Goal: Task Accomplishment & Management: Use online tool/utility

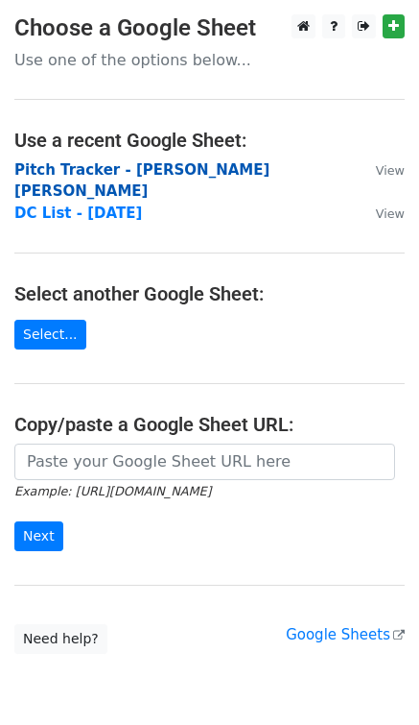
click at [185, 167] on strong "Pitch Tracker - [PERSON_NAME] [PERSON_NAME]" at bounding box center [141, 180] width 255 height 39
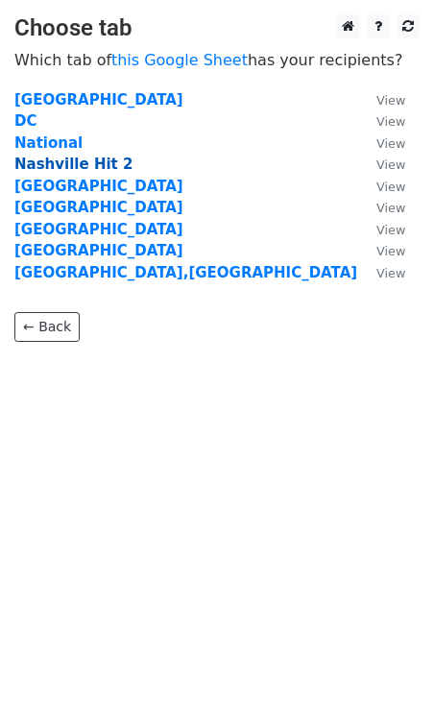
click at [60, 163] on strong "Nashville Hit 2" at bounding box center [73, 164] width 118 height 17
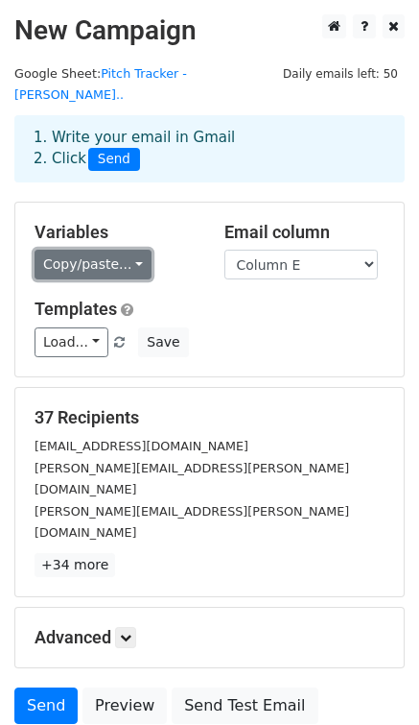
click at [107, 250] on link "Copy/paste..." at bounding box center [93, 265] width 117 height 30
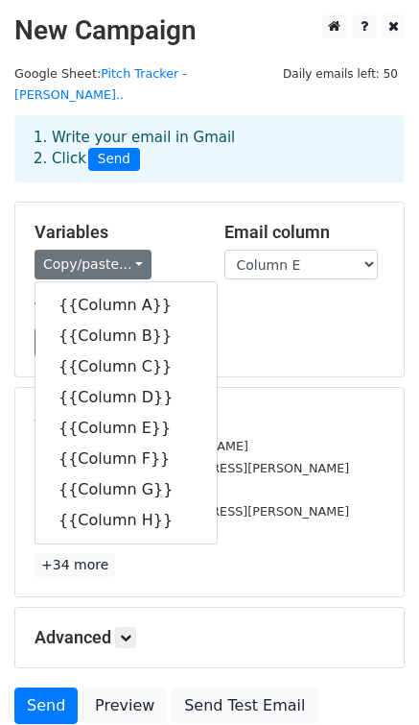
click at [157, 222] on h5 "Variables" at bounding box center [115, 232] width 161 height 21
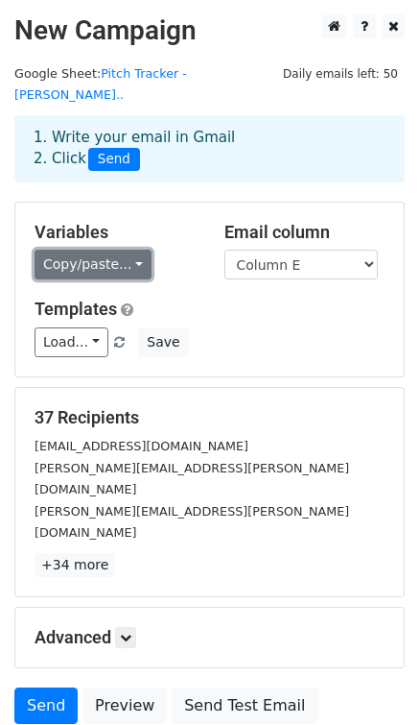
click at [120, 250] on link "Copy/paste..." at bounding box center [93, 265] width 117 height 30
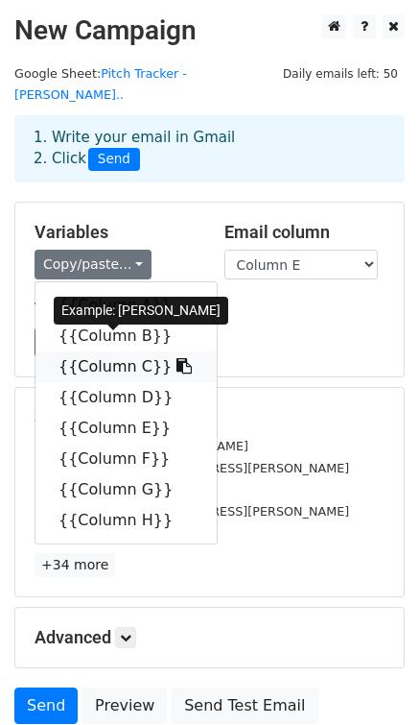
click at [141, 351] on link "{{Column C}}" at bounding box center [126, 366] width 181 height 31
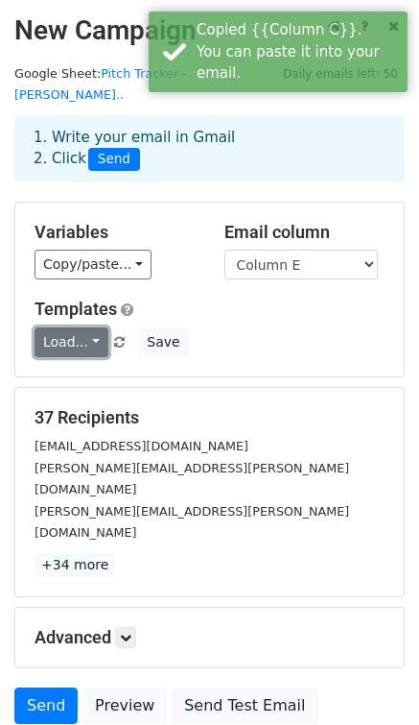
click at [89, 327] on link "Load..." at bounding box center [72, 342] width 74 height 30
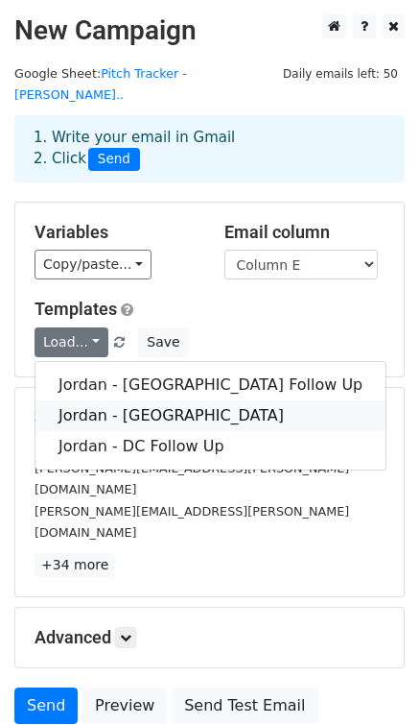
click at [117, 405] on link "Jordan - [GEOGRAPHIC_DATA]" at bounding box center [211, 415] width 350 height 31
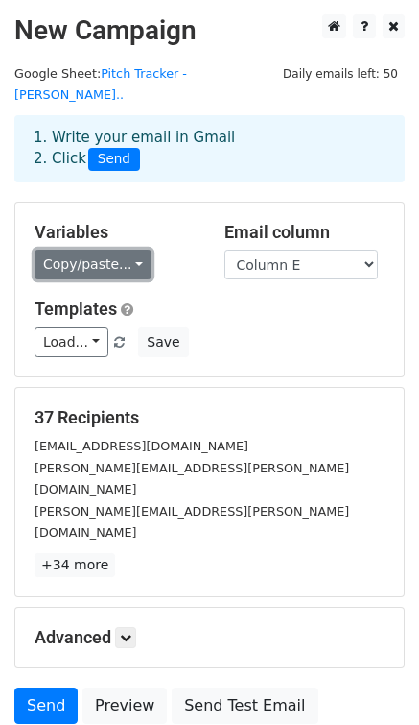
click at [101, 250] on link "Copy/paste..." at bounding box center [93, 265] width 117 height 30
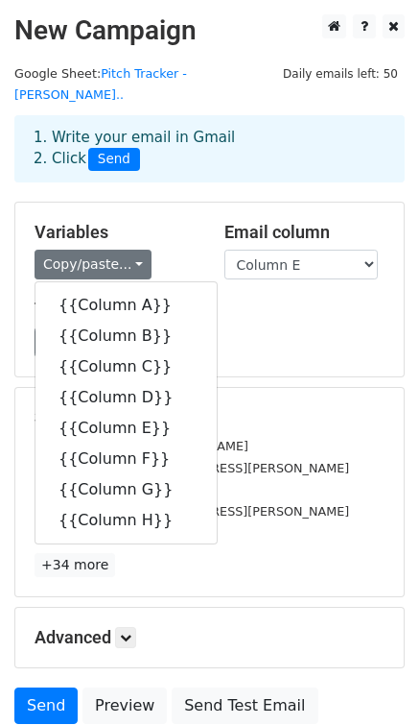
click at [158, 222] on h5 "Variables" at bounding box center [115, 232] width 161 height 21
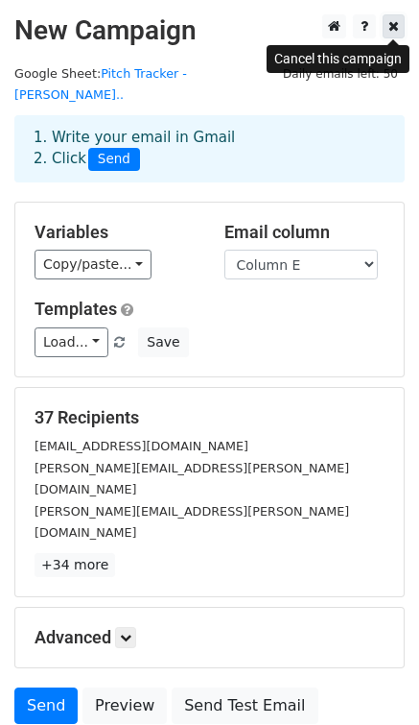
click at [394, 25] on icon at bounding box center [394, 25] width 11 height 13
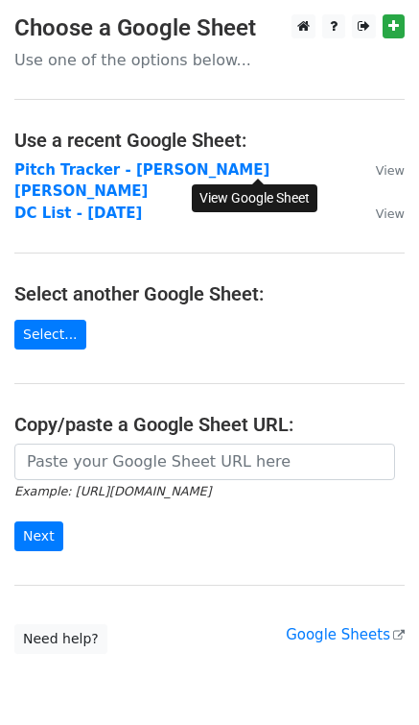
click at [376, 171] on small "View" at bounding box center [390, 170] width 29 height 14
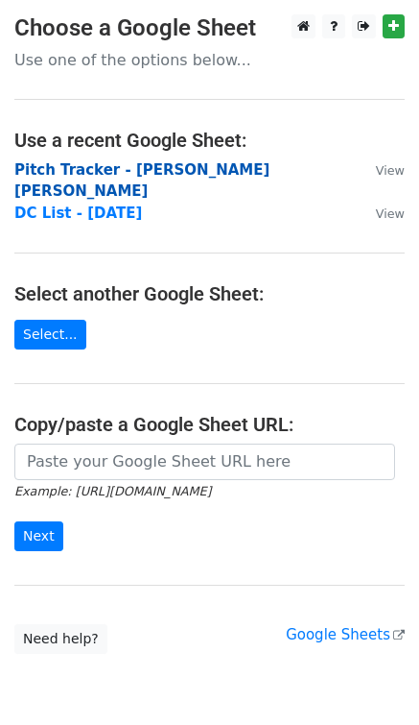
click at [143, 172] on strong "Pitch Tracker - Jordan G. Welch" at bounding box center [141, 180] width 255 height 39
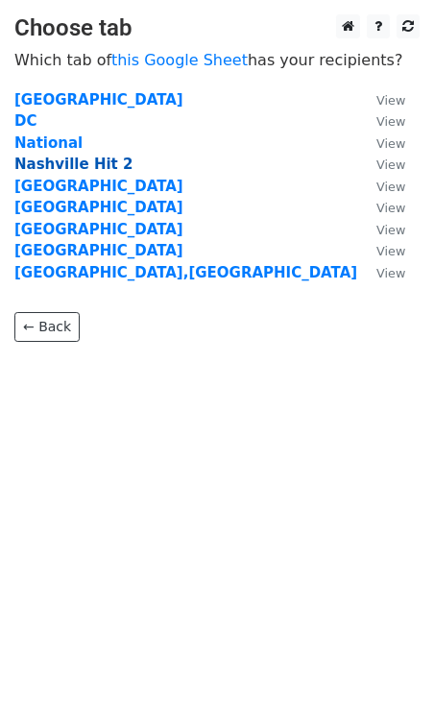
click at [67, 164] on strong "Nashville Hit 2" at bounding box center [73, 164] width 118 height 17
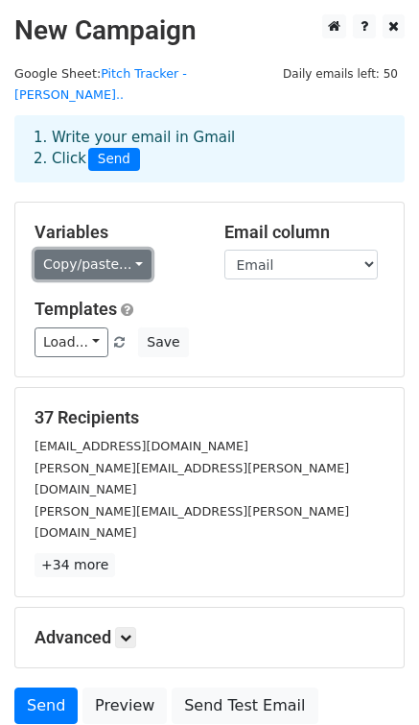
click at [86, 251] on link "Copy/paste..." at bounding box center [93, 265] width 117 height 30
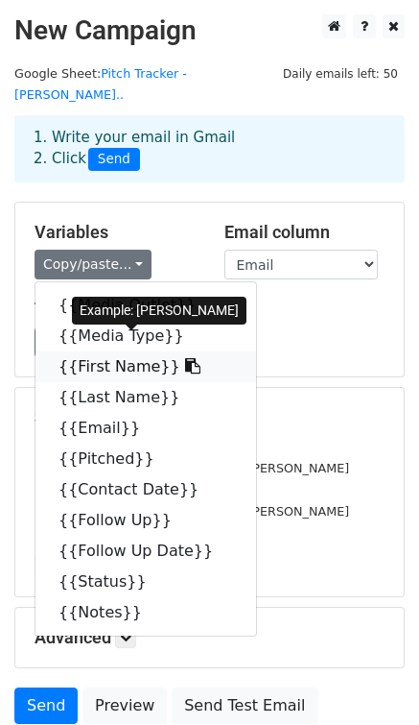
click at [108, 351] on link "{{First Name}}" at bounding box center [146, 366] width 221 height 31
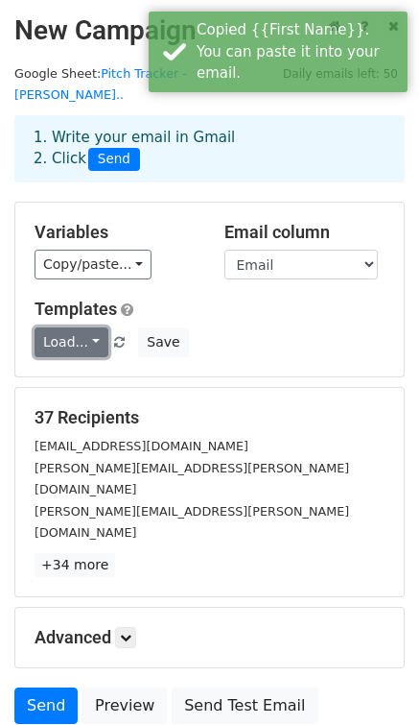
click at [88, 327] on link "Load..." at bounding box center [72, 342] width 74 height 30
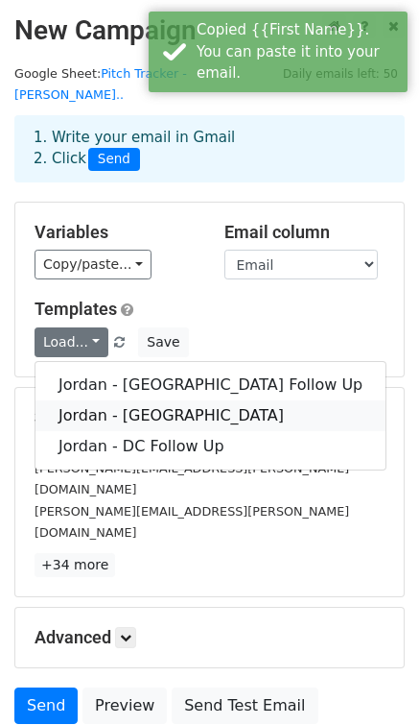
click at [98, 400] on link "Jordan - [GEOGRAPHIC_DATA]" at bounding box center [211, 415] width 350 height 31
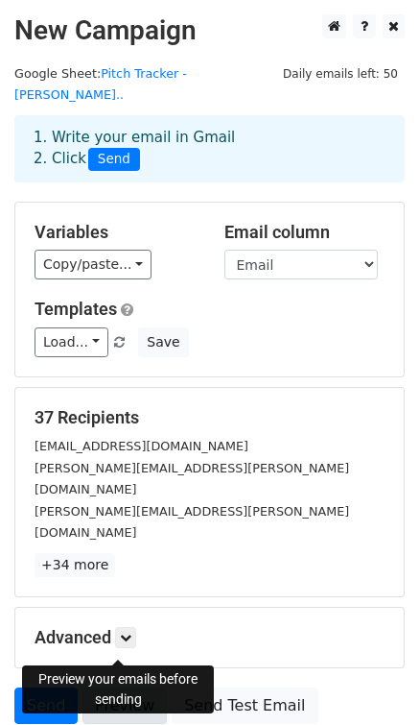
click at [137, 687] on link "Preview" at bounding box center [125, 705] width 84 height 36
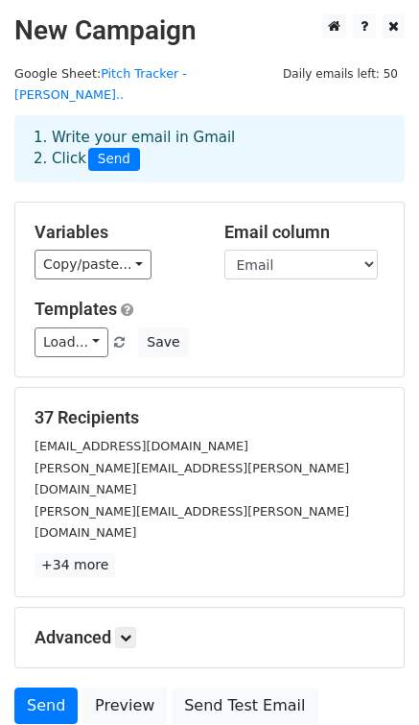
scroll to position [98, 0]
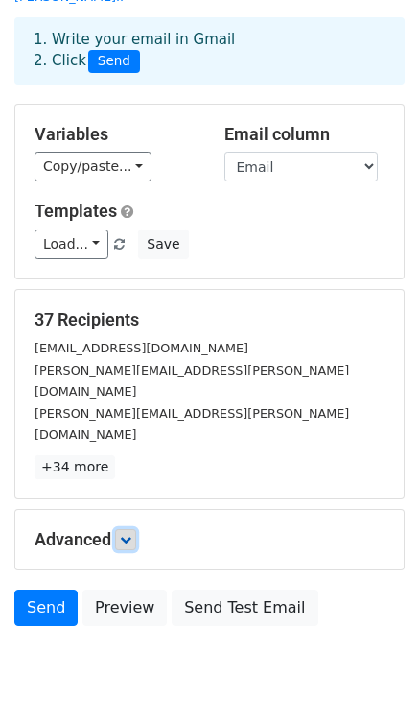
click at [120, 529] on link at bounding box center [125, 539] width 21 height 21
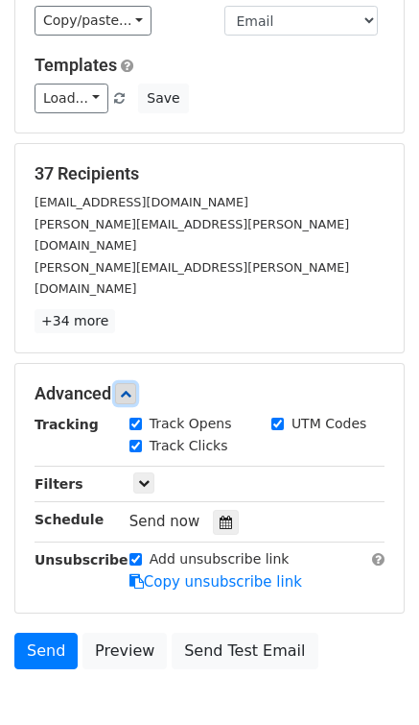
scroll to position [286, 0]
